Goal: Find contact information

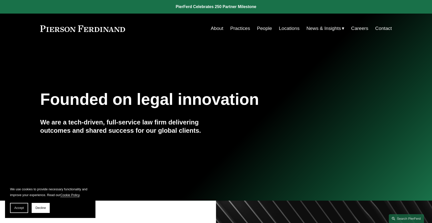
click at [267, 29] on link "People" at bounding box center [264, 29] width 15 height 10
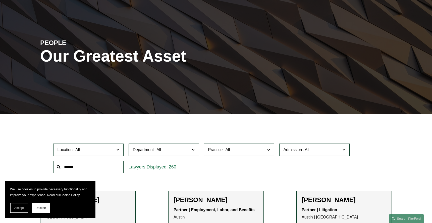
scroll to position [38, 0]
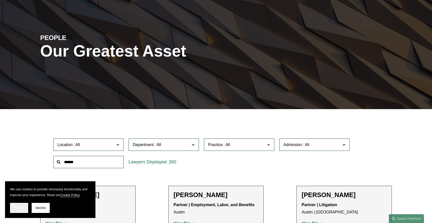
click at [21, 208] on span "Accept" at bounding box center [19, 208] width 10 height 4
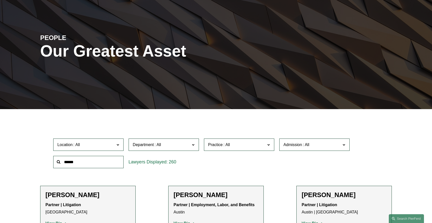
click at [117, 145] on span at bounding box center [118, 144] width 3 height 7
click at [0, 0] on link "[GEOGRAPHIC_DATA]" at bounding box center [0, 0] width 0 height 0
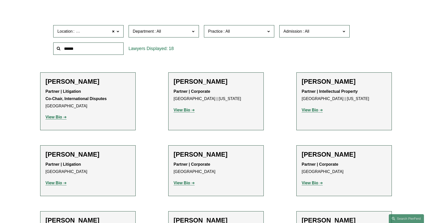
scroll to position [155, 0]
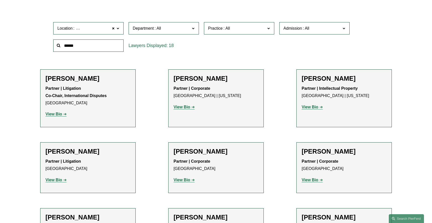
click at [56, 180] on strong "View Bio" at bounding box center [53, 180] width 17 height 4
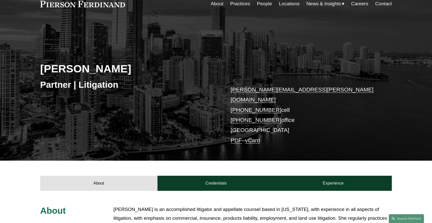
scroll to position [28, 0]
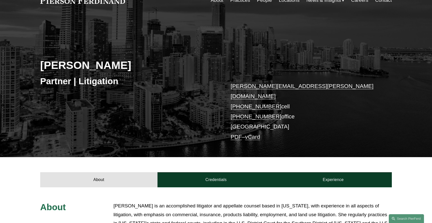
click at [251, 134] on link "vCard" at bounding box center [252, 137] width 15 height 6
